Goal: Task Accomplishment & Management: Use online tool/utility

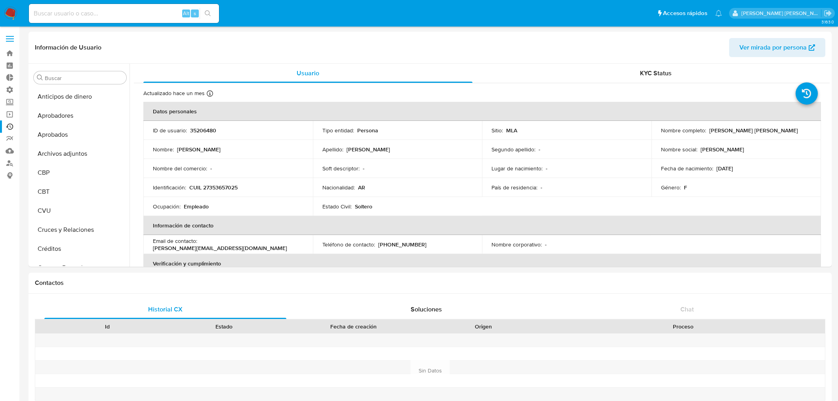
select select "10"
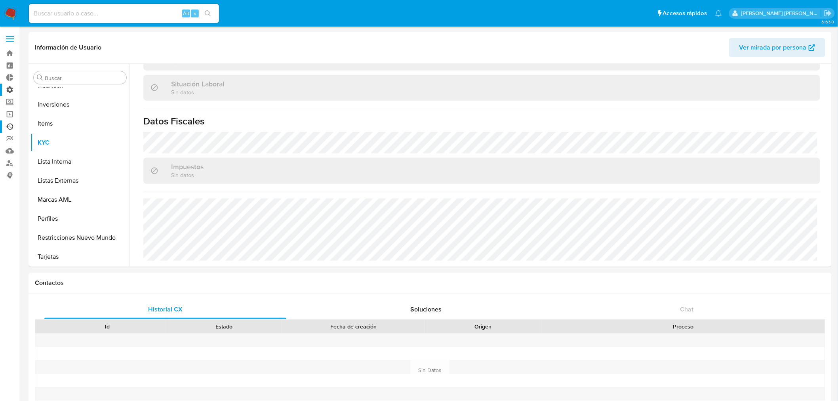
click at [6, 93] on label "Administración" at bounding box center [47, 90] width 94 height 12
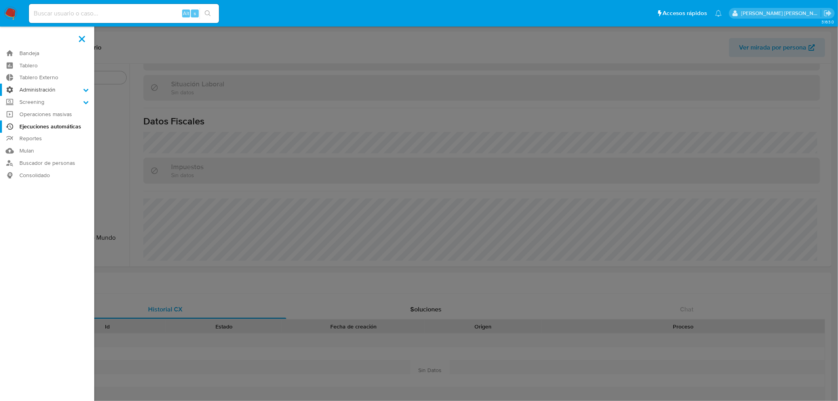
click at [0, 0] on input "Administración" at bounding box center [0, 0] width 0 height 0
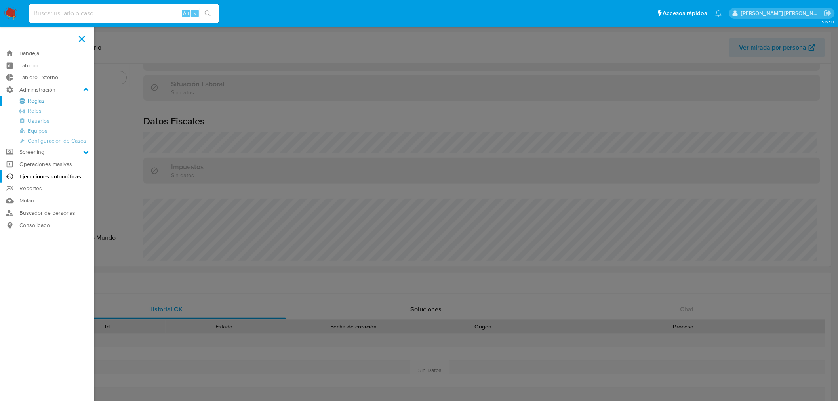
click at [38, 99] on link "Reglas" at bounding box center [47, 101] width 94 height 10
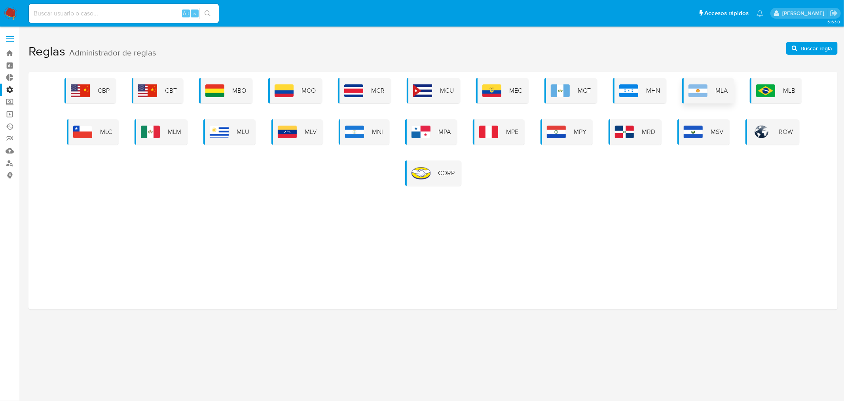
click at [697, 97] on div "MLA" at bounding box center [708, 90] width 52 height 25
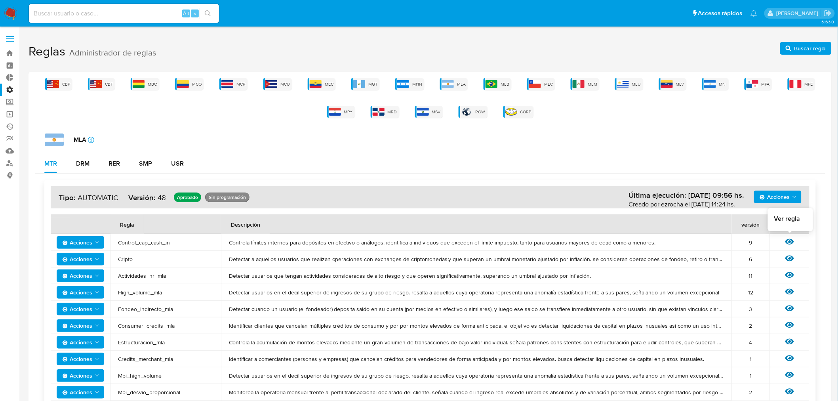
click at [788, 243] on icon at bounding box center [789, 241] width 9 height 9
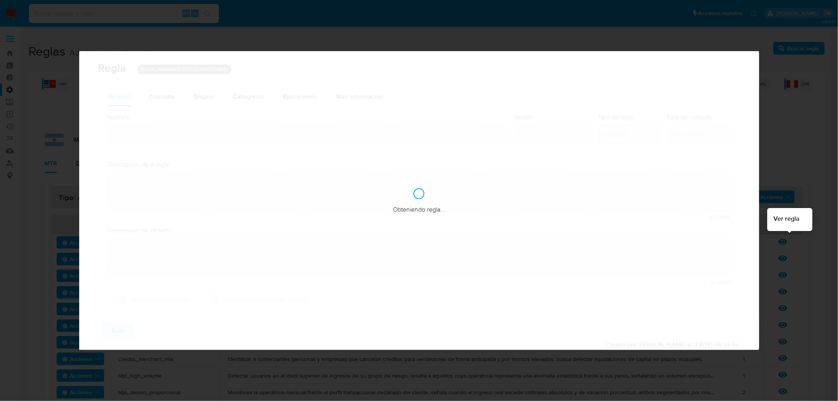
type input "Control_cap_cash_in"
type textarea "Controla límites internos para depósitos en efectivo o análogos. identifica a i…"
type textarea "Detectar usuarios de personas que se esten fondeando de manera elevada con efec…"
